Goal: Obtain resource: Download file/media

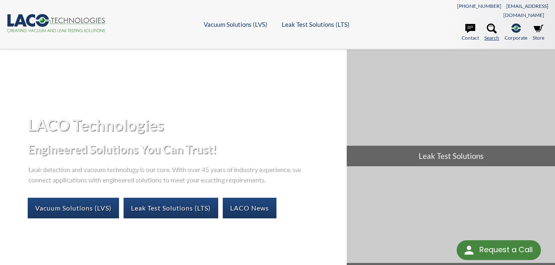
click at [493, 24] on icon at bounding box center [492, 29] width 10 height 10
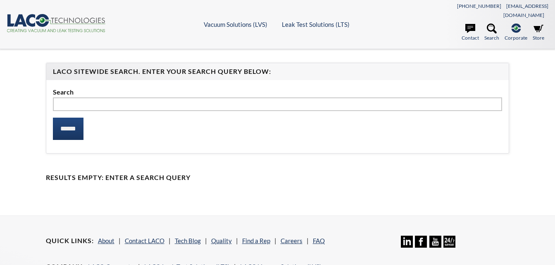
select select "Language Translate Widget"
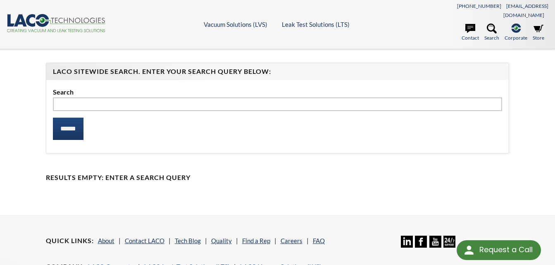
click at [234, 98] on input "text" at bounding box center [277, 104] width 449 height 14
type input "*****"
click at [53, 118] on input "******" at bounding box center [68, 129] width 31 height 22
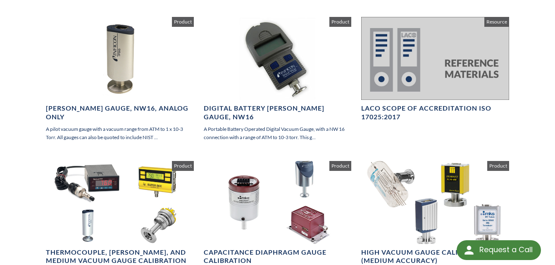
scroll to position [83, 0]
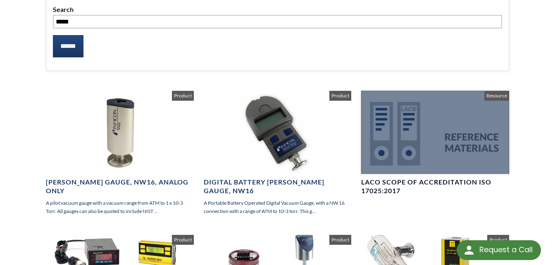
click at [397, 180] on h4 "LACO Scope of Accreditation ISO 17025:2017" at bounding box center [435, 186] width 148 height 17
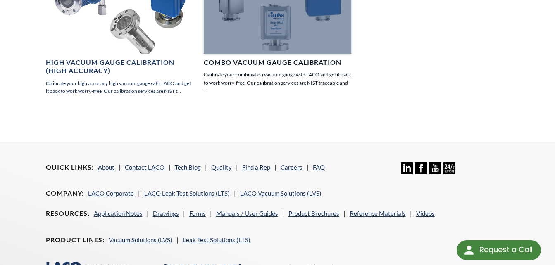
scroll to position [537, 0]
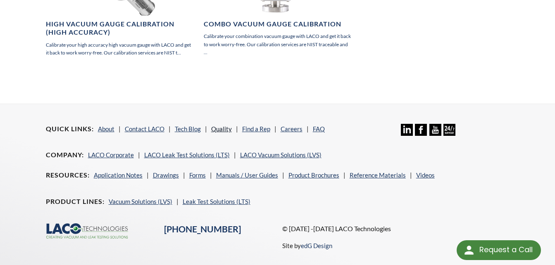
click at [218, 125] on link "Quality" at bounding box center [221, 128] width 21 height 7
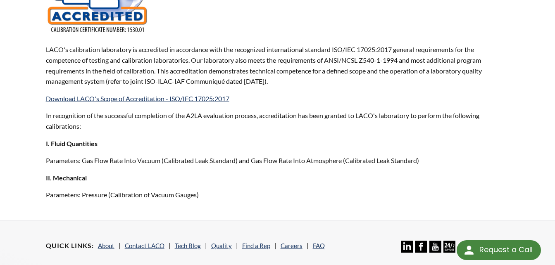
scroll to position [661, 0]
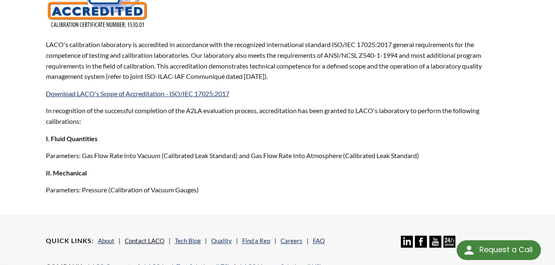
click at [159, 237] on link "Contact LACO" at bounding box center [145, 240] width 40 height 7
click at [131, 90] on link "Download LACO's Scope of Accreditation - ISO/IEC 17025:2017" at bounding box center [137, 94] width 183 height 8
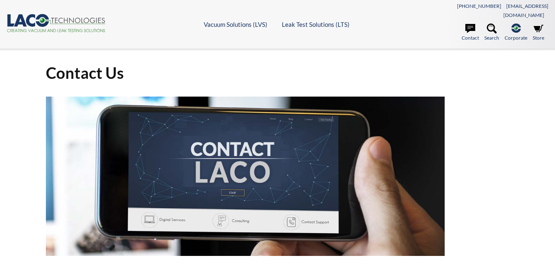
select select "Language Translate Widget"
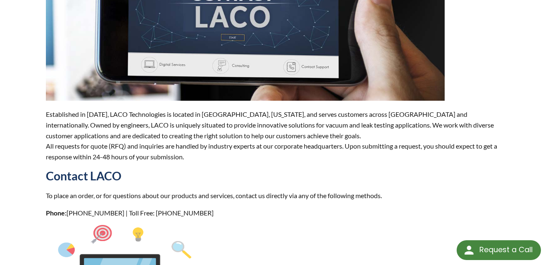
scroll to position [71, 0]
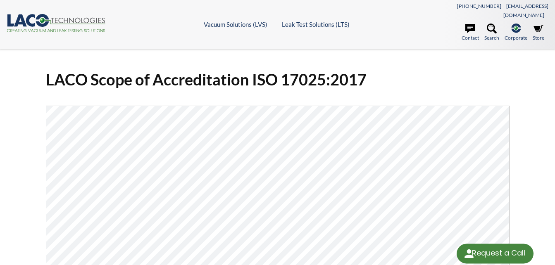
select select "Language Translate Widget"
